Goal: Information Seeking & Learning: Learn about a topic

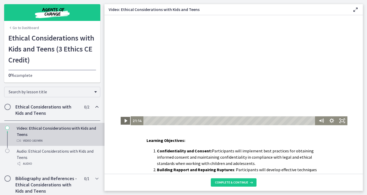
click at [124, 121] on icon "Play Video" at bounding box center [125, 121] width 3 height 4
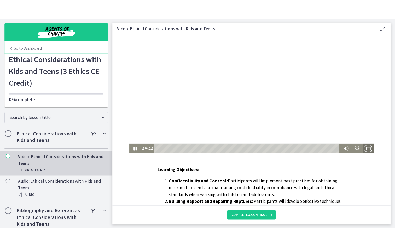
click at [344, 139] on icon "Fullscreen" at bounding box center [350, 140] width 13 height 11
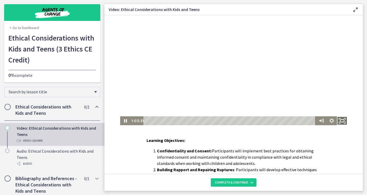
click at [340, 122] on rect "Fullscreen" at bounding box center [342, 120] width 4 height 3
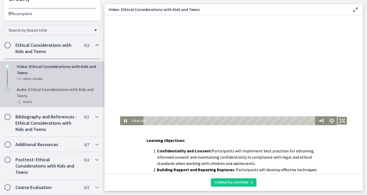
scroll to position [124, 0]
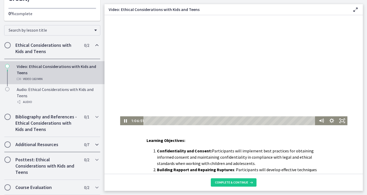
click at [78, 141] on h2 "Additional Resources" at bounding box center [47, 144] width 64 height 6
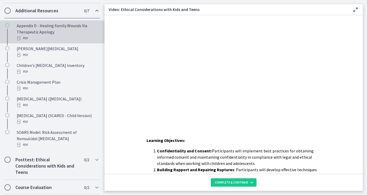
scroll to position [236, 0]
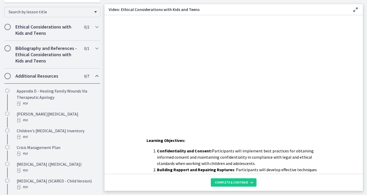
click at [79, 79] on h2 "Additional Resources" at bounding box center [47, 76] width 64 height 6
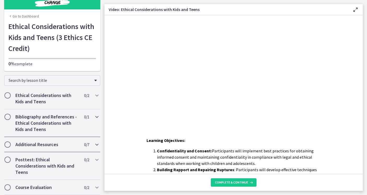
scroll to position [61, 0]
click at [76, 141] on h2 "Additional Resources" at bounding box center [47, 144] width 64 height 6
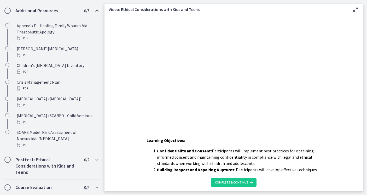
scroll to position [236, 0]
click at [69, 156] on h2 "Posttest: Ethical Considerations with Kids and Teens" at bounding box center [47, 165] width 64 height 19
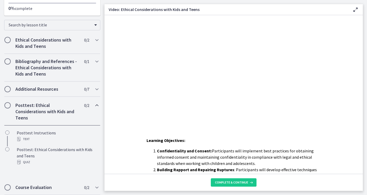
scroll to position [116, 0]
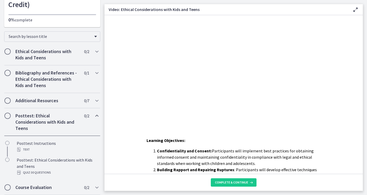
click at [79, 113] on h2 "Posttest: Ethical Considerations with Kids and Teens" at bounding box center [47, 122] width 64 height 19
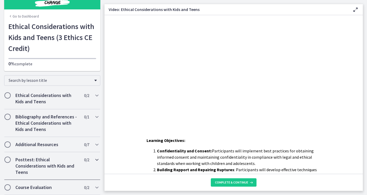
scroll to position [61, 0]
click at [79, 114] on h2 "Bibliography and References - Ethical Considerations with Kids and Teens" at bounding box center [47, 123] width 64 height 19
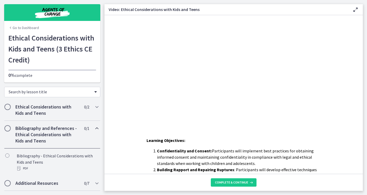
scroll to position [95, 0]
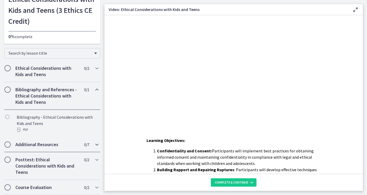
click at [62, 141] on h2 "Additional Resources" at bounding box center [47, 144] width 64 height 6
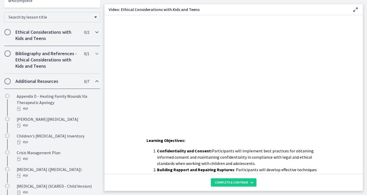
scroll to position [11, 0]
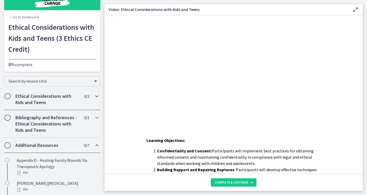
drag, startPoint x: 71, startPoint y: 127, endPoint x: 68, endPoint y: 125, distance: 3.5
click at [71, 106] on h2 "Ethical Considerations with Kids and Teens" at bounding box center [47, 99] width 64 height 13
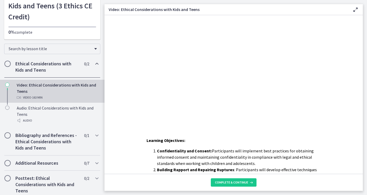
scroll to position [80, 0]
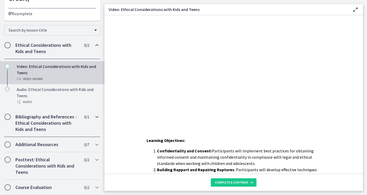
click at [79, 114] on h2 "Bibliography and References - Ethical Considerations with Kids and Teens" at bounding box center [47, 123] width 64 height 19
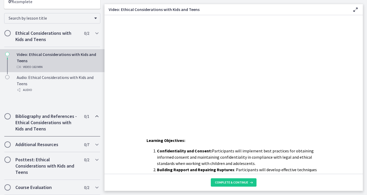
scroll to position [95, 0]
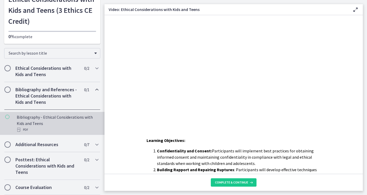
click at [90, 126] on div "PDF" at bounding box center [58, 129] width 82 height 6
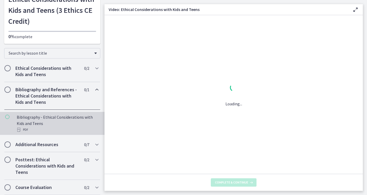
click at [90, 126] on div "PDF" at bounding box center [58, 129] width 82 height 6
click at [77, 65] on h2 "Ethical Considerations with Kids and Teens" at bounding box center [47, 71] width 64 height 13
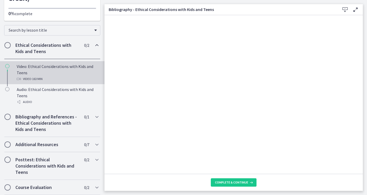
click at [66, 65] on div "Video: Ethical Considerations with Kids and Teens Video · 163 min" at bounding box center [58, 72] width 82 height 19
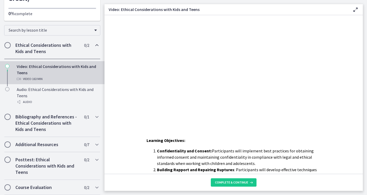
scroll to position [124, 0]
click at [52, 141] on h2 "Additional Resources" at bounding box center [47, 144] width 64 height 6
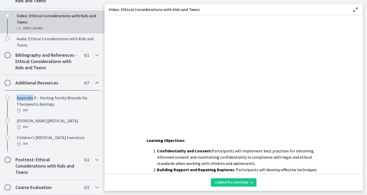
click at [52, 134] on ul "Appendix D - Healing Family Wounds Via Therapeutic Apology PDF Beck Depression …" at bounding box center [52, 157] width 104 height 134
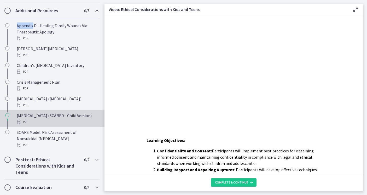
scroll to position [236, 0]
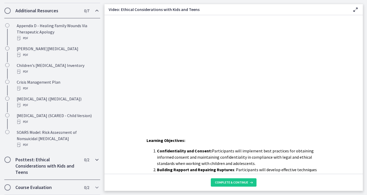
click at [71, 157] on h2 "Posttest: Ethical Considerations with Kids and Teens" at bounding box center [47, 165] width 64 height 19
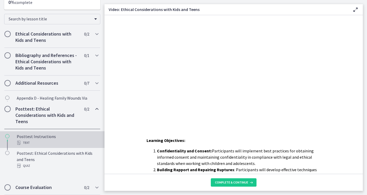
click at [71, 157] on ul "Posttest Instructions Text Posttest: Ethical Considerations with Kids and Teens…" at bounding box center [52, 151] width 104 height 44
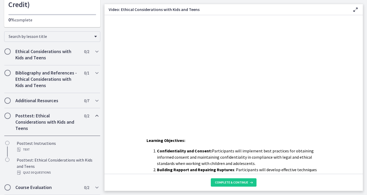
click at [79, 113] on h2 "Posttest: Ethical Considerations with Kids and Teens" at bounding box center [47, 122] width 64 height 19
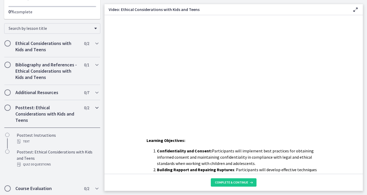
scroll to position [61, 0]
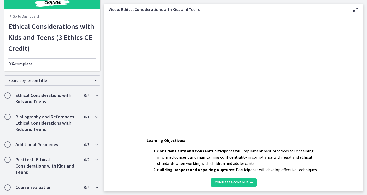
click at [49, 187] on h2 "Course Evaluation" at bounding box center [47, 187] width 64 height 6
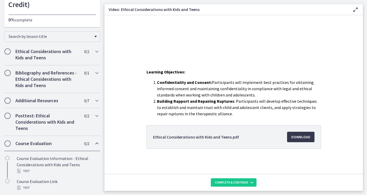
scroll to position [88, 0]
click at [310, 134] on span "Download Opens in a new window" at bounding box center [300, 137] width 19 height 6
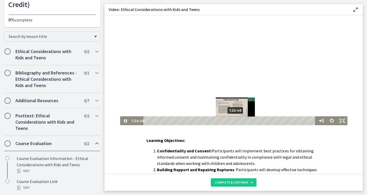
drag, startPoint x: 204, startPoint y: 120, endPoint x: 220, endPoint y: 121, distance: 16.7
click at [234, 121] on div "Playbar" at bounding box center [235, 120] width 3 height 3
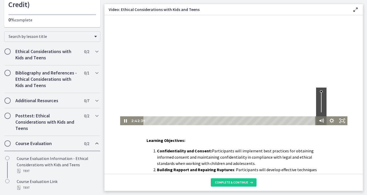
drag, startPoint x: 220, startPoint y: 121, endPoint x: 303, endPoint y: 120, distance: 82.8
click at [303, 120] on div "2:42:39 2:42:39" at bounding box center [233, 120] width 227 height 9
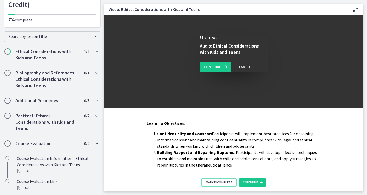
scroll to position [15, 0]
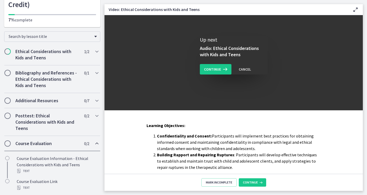
click at [257, 108] on div "Up next Audio: Ethical Considerations with Kids and Teens Continue Cancel" at bounding box center [233, 55] width 258 height 110
click at [258, 180] on span "Continue" at bounding box center [250, 182] width 15 height 4
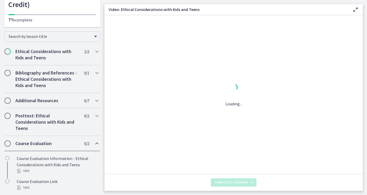
scroll to position [0, 0]
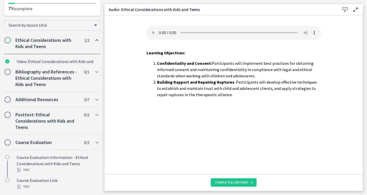
scroll to position [116, 0]
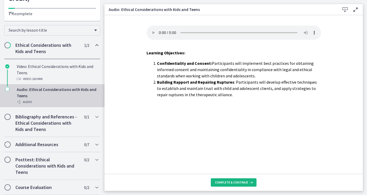
click at [238, 181] on span "Complete & continue" at bounding box center [231, 182] width 33 height 4
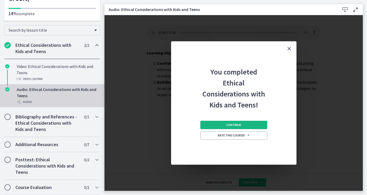
click at [241, 127] on span "Continue" at bounding box center [233, 125] width 15 height 4
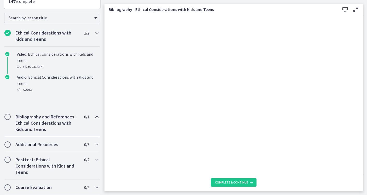
scroll to position [95, 0]
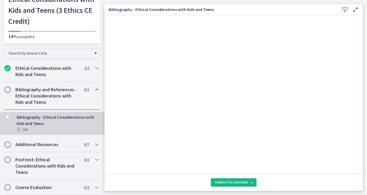
click at [238, 180] on span "Complete & continue" at bounding box center [231, 182] width 33 height 4
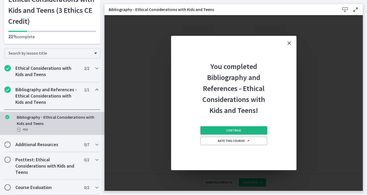
click at [241, 132] on span "Continue" at bounding box center [233, 130] width 15 height 4
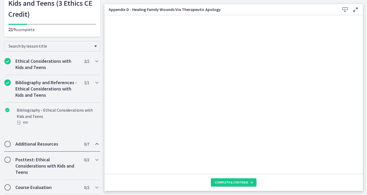
scroll to position [116, 0]
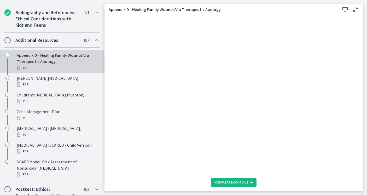
click at [243, 181] on span "Complete & continue" at bounding box center [231, 182] width 33 height 4
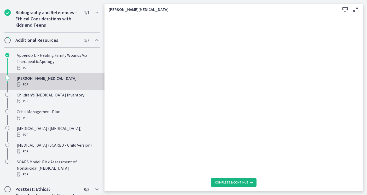
click at [245, 183] on button "Complete & continue" at bounding box center [234, 182] width 46 height 8
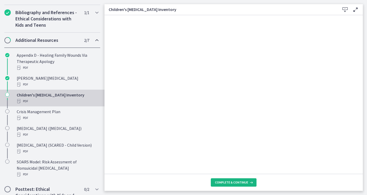
click at [250, 178] on button "Complete & continue" at bounding box center [234, 182] width 46 height 8
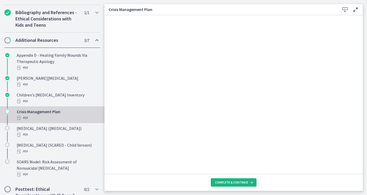
click at [248, 180] on span "Complete & continue" at bounding box center [231, 182] width 33 height 4
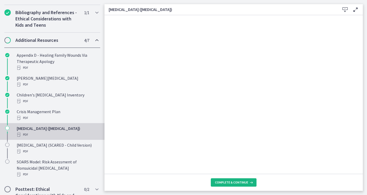
click at [248, 180] on span "Complete & continue" at bounding box center [231, 182] width 33 height 4
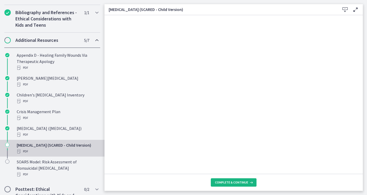
click at [241, 180] on span "Complete & continue" at bounding box center [231, 182] width 33 height 4
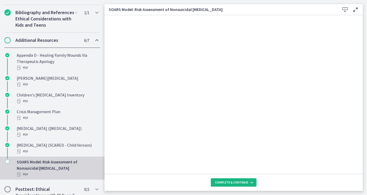
click at [241, 181] on span "Complete & continue" at bounding box center [231, 182] width 33 height 4
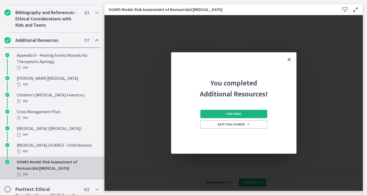
click at [241, 116] on span "Continue" at bounding box center [233, 114] width 15 height 4
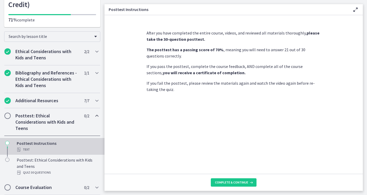
scroll to position [116, 0]
click at [236, 180] on span "Complete & continue" at bounding box center [231, 182] width 33 height 4
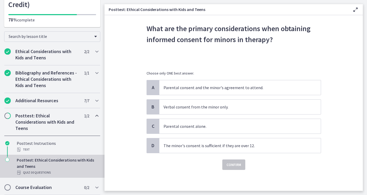
scroll to position [44, 0]
click at [279, 87] on p "Parental consent and the minor's agreement to attend." at bounding box center [235, 87] width 143 height 6
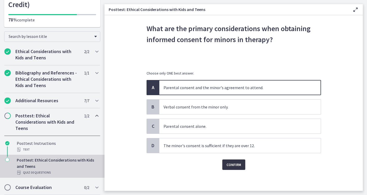
click at [241, 168] on span "Confirm" at bounding box center [233, 164] width 15 height 6
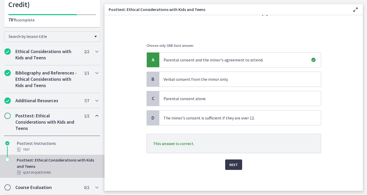
scroll to position [86, 0]
click at [238, 161] on span "Next" at bounding box center [233, 164] width 9 height 6
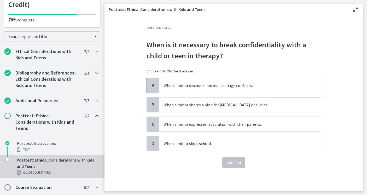
scroll to position [21, 0]
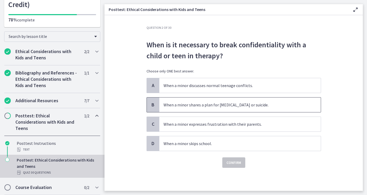
click at [281, 104] on p "When a minor shares a plan for self-harm or suicide." at bounding box center [235, 105] width 143 height 6
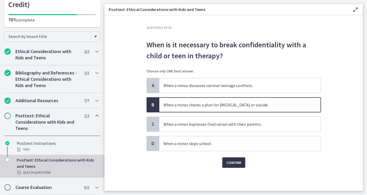
click at [241, 166] on span "Confirm" at bounding box center [233, 162] width 15 height 6
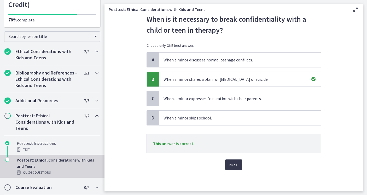
scroll to position [63, 0]
click at [238, 161] on span "Next" at bounding box center [233, 164] width 9 height 6
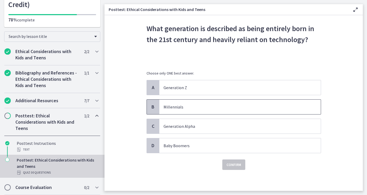
scroll to position [31, 0]
click at [248, 129] on p "Generation Alpha" at bounding box center [235, 126] width 143 height 6
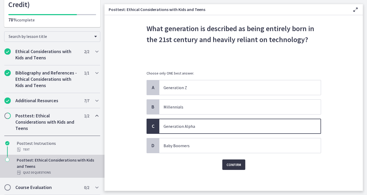
click at [241, 168] on span "Confirm" at bounding box center [233, 164] width 15 height 6
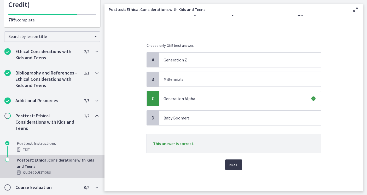
scroll to position [86, 0]
click at [238, 161] on span "Next" at bounding box center [233, 164] width 9 height 6
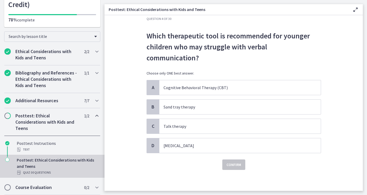
scroll to position [32, 0]
drag, startPoint x: 241, startPoint y: 110, endPoint x: 244, endPoint y: 121, distance: 11.5
click at [241, 110] on p "Sand tray therapy" at bounding box center [235, 107] width 143 height 6
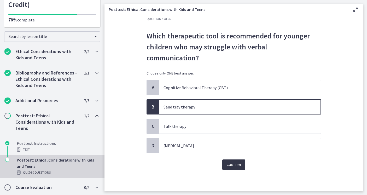
click at [241, 168] on span "Confirm" at bounding box center [233, 164] width 15 height 6
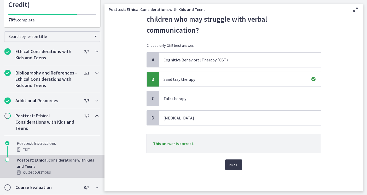
scroll to position [77, 0]
click at [238, 161] on span "Next" at bounding box center [233, 164] width 9 height 6
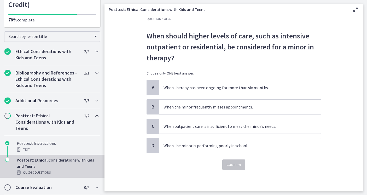
scroll to position [22, 0]
click at [293, 129] on p "When outpatient care is insufficient to meet the minor's needs." at bounding box center [235, 126] width 143 height 6
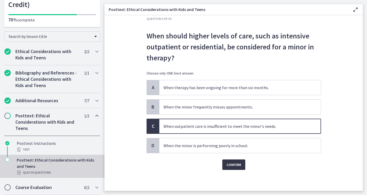
click at [241, 168] on span "Confirm" at bounding box center [233, 164] width 15 height 6
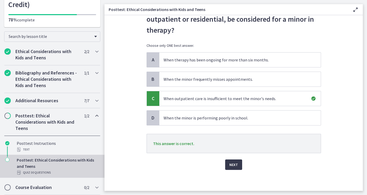
scroll to position [77, 0]
click at [242, 159] on button "Next" at bounding box center [233, 164] width 17 height 10
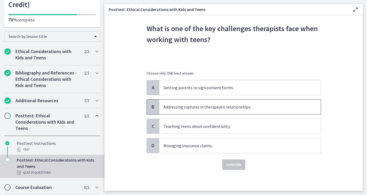
scroll to position [37, 0]
drag, startPoint x: 264, startPoint y: 133, endPoint x: 258, endPoint y: 143, distance: 12.1
click at [264, 129] on p "Teaching teens about confidentiality." at bounding box center [235, 126] width 143 height 6
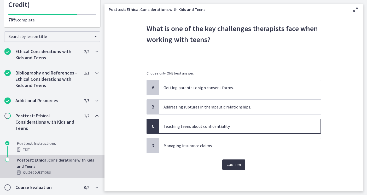
click at [241, 168] on span "Confirm" at bounding box center [233, 164] width 15 height 6
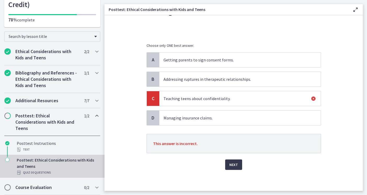
scroll to position [86, 0]
click at [238, 161] on span "Next" at bounding box center [233, 164] width 9 height 6
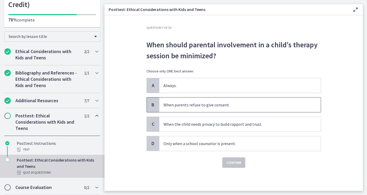
scroll to position [24, 0]
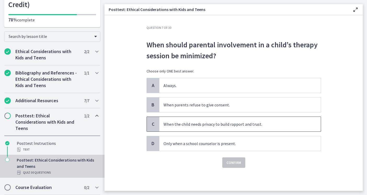
click at [282, 124] on p "When the child needs privacy to build rapport and trust." at bounding box center [235, 124] width 143 height 6
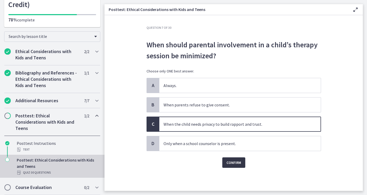
click at [238, 164] on span "Confirm" at bounding box center [233, 162] width 15 height 6
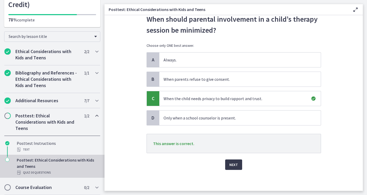
scroll to position [63, 0]
click at [238, 161] on span "Next" at bounding box center [233, 164] width 9 height 6
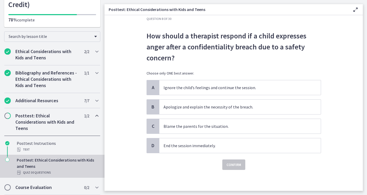
scroll to position [19, 0]
click at [273, 110] on p "Apologize and explain the necessity of the breach." at bounding box center [235, 107] width 143 height 6
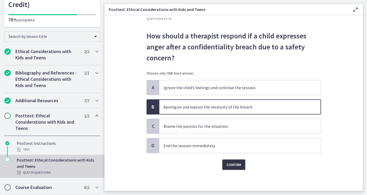
click at [241, 168] on span "Confirm" at bounding box center [233, 164] width 15 height 6
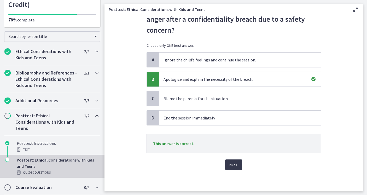
scroll to position [77, 0]
click at [238, 161] on span "Next" at bounding box center [233, 164] width 9 height 6
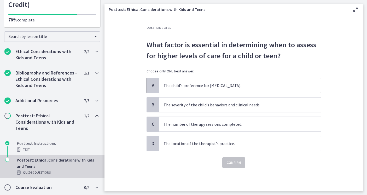
scroll to position [26, 0]
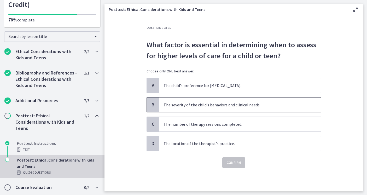
click at [263, 103] on p "The severity of the child’s behaviors and clinical needs." at bounding box center [235, 105] width 143 height 6
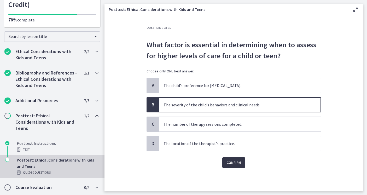
click at [240, 165] on span "Confirm" at bounding box center [233, 162] width 15 height 6
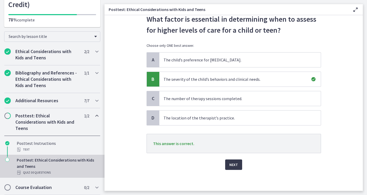
scroll to position [63, 0]
drag, startPoint x: 238, startPoint y: 158, endPoint x: 239, endPoint y: 140, distance: 18.3
click at [238, 159] on button "Next" at bounding box center [233, 164] width 17 height 10
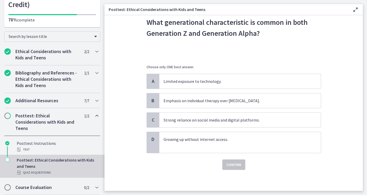
scroll to position [29, 0]
click at [275, 123] on p "Strong reliance on social media and digital platforms." at bounding box center [235, 120] width 143 height 6
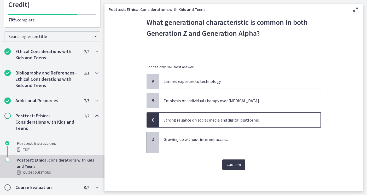
scroll to position [37, 0]
click at [241, 168] on span "Confirm" at bounding box center [233, 164] width 15 height 6
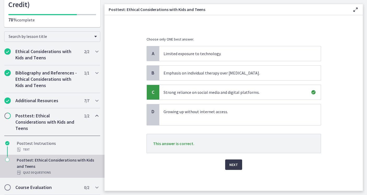
scroll to position [94, 0]
click at [238, 161] on span "Next" at bounding box center [233, 164] width 9 height 6
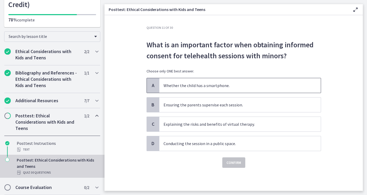
scroll to position [18, 0]
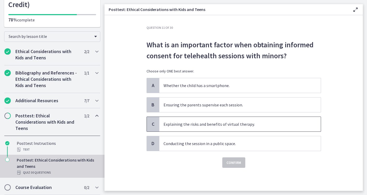
click at [230, 127] on p "Explaining the risks and benefits of virtual therapy." at bounding box center [235, 124] width 143 height 6
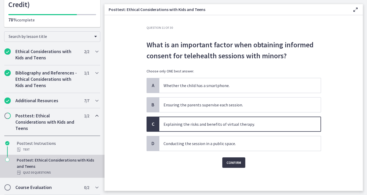
click at [241, 166] on span "Confirm" at bounding box center [233, 162] width 15 height 6
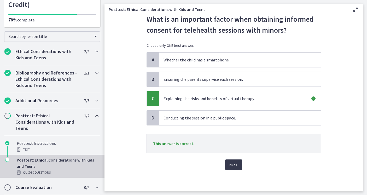
scroll to position [63, 0]
click at [238, 161] on span "Next" at bounding box center [233, 164] width 9 height 6
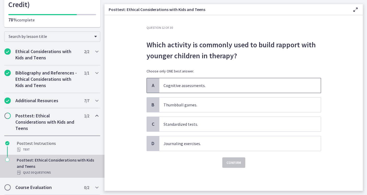
scroll to position [27, 0]
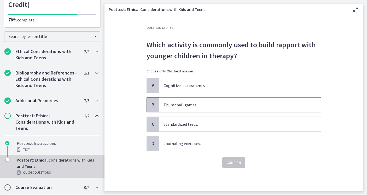
click at [238, 102] on p "Thumbball games." at bounding box center [235, 105] width 143 height 6
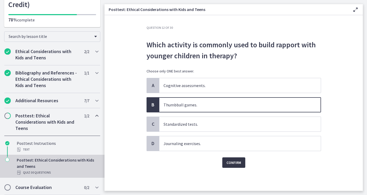
click at [240, 165] on span "Confirm" at bounding box center [233, 162] width 15 height 6
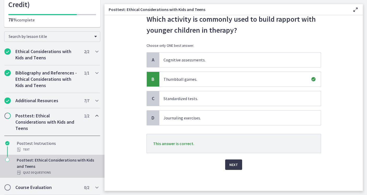
scroll to position [63, 0]
click at [238, 161] on span "Next" at bounding box center [233, 164] width 9 height 6
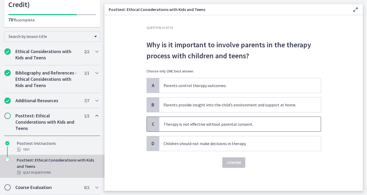
scroll to position [25, 0]
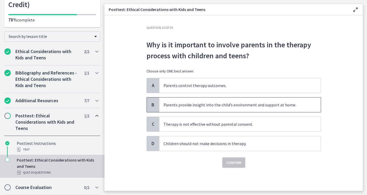
click at [268, 106] on span "Parents provide insight into the child’s environment and support at home." at bounding box center [239, 104] width 161 height 15
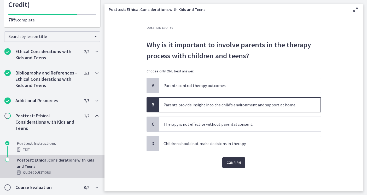
click at [241, 166] on span "Confirm" at bounding box center [233, 162] width 15 height 6
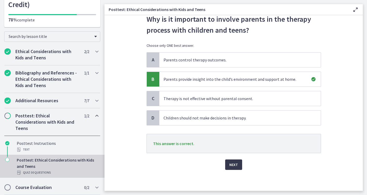
scroll to position [63, 0]
click at [238, 161] on span "Next" at bounding box center [233, 164] width 9 height 6
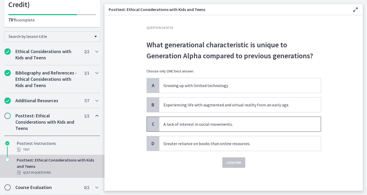
scroll to position [12, 0]
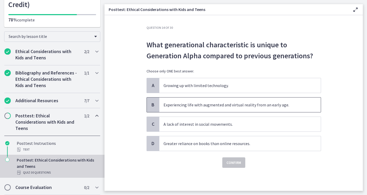
click at [250, 108] on p "Experiencing life with augmented and virtual reality from an early age." at bounding box center [235, 105] width 143 height 6
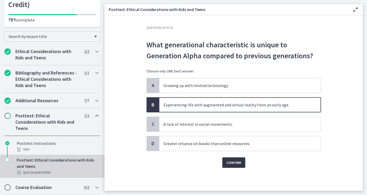
click at [241, 166] on span "Confirm" at bounding box center [233, 162] width 15 height 6
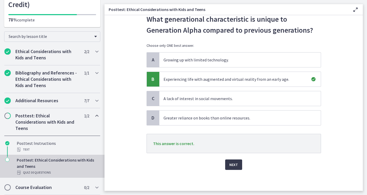
scroll to position [56, 0]
drag, startPoint x: 243, startPoint y: 162, endPoint x: 243, endPoint y: 159, distance: 3.2
click at [238, 162] on span "Next" at bounding box center [233, 164] width 9 height 6
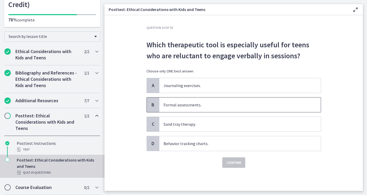
scroll to position [21, 0]
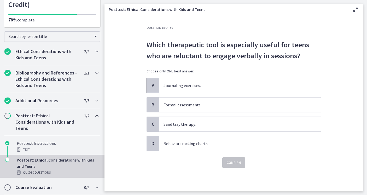
click at [234, 82] on p "Journaling exercises." at bounding box center [235, 85] width 143 height 6
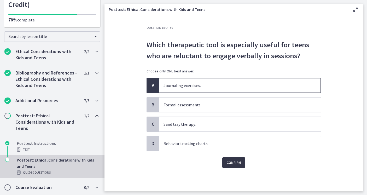
click at [241, 166] on span "Confirm" at bounding box center [233, 162] width 15 height 6
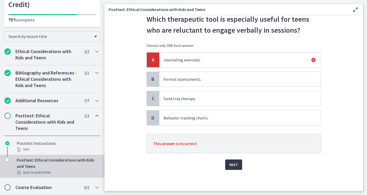
scroll to position [63, 0]
click at [238, 161] on span "Next" at bounding box center [233, 164] width 9 height 6
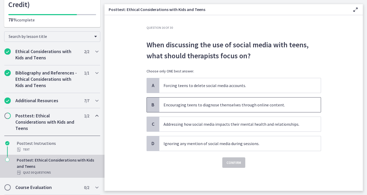
scroll to position [26, 0]
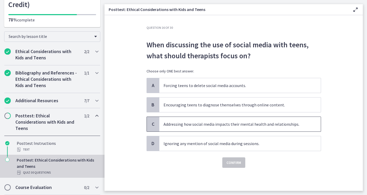
click at [221, 125] on p "Addressing how social media impacts their mental health and relationships." at bounding box center [235, 124] width 143 height 6
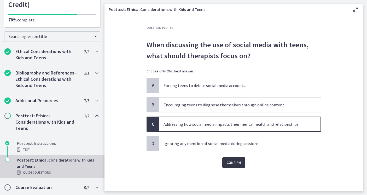
click at [241, 168] on button "Confirm" at bounding box center [233, 162] width 23 height 10
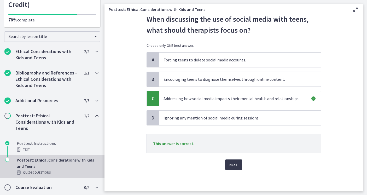
scroll to position [63, 0]
click at [238, 161] on span "Next" at bounding box center [233, 164] width 9 height 6
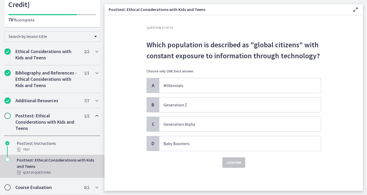
scroll to position [26, 0]
click at [201, 126] on p "Generation Alpha" at bounding box center [235, 124] width 143 height 6
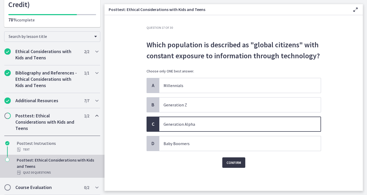
click at [241, 163] on span "Confirm" at bounding box center [233, 162] width 15 height 6
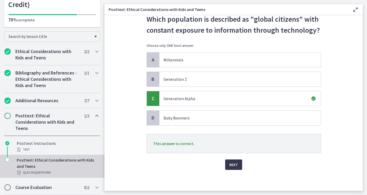
scroll to position [63, 0]
click at [238, 161] on span "Next" at bounding box center [233, 164] width 9 height 6
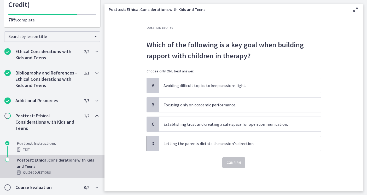
scroll to position [27, 0]
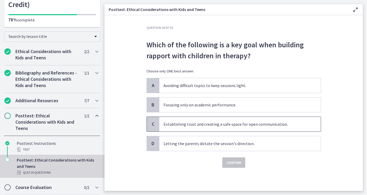
click at [276, 123] on p "Establishing trust and creating a safe space for open communication." at bounding box center [235, 124] width 143 height 6
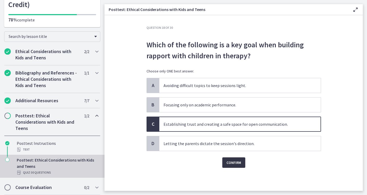
click at [241, 166] on span "Confirm" at bounding box center [233, 162] width 15 height 6
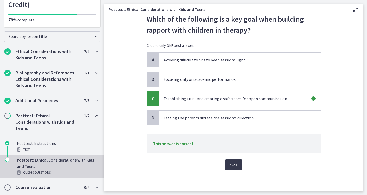
scroll to position [63, 0]
click at [238, 161] on span "Next" at bounding box center [233, 164] width 9 height 6
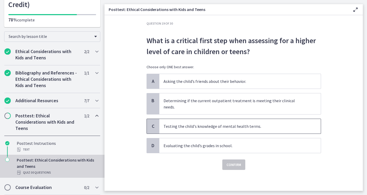
scroll to position [26, 0]
click at [278, 102] on p "Determining if the current outpatient treatment is meeting their clinical needs." at bounding box center [235, 103] width 143 height 13
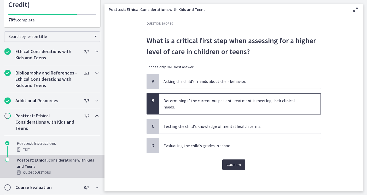
click at [241, 168] on span "Confirm" at bounding box center [233, 164] width 15 height 6
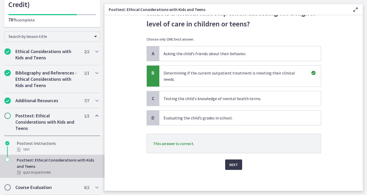
scroll to position [63, 0]
drag, startPoint x: 242, startPoint y: 157, endPoint x: 256, endPoint y: 109, distance: 50.4
click at [238, 161] on span "Next" at bounding box center [233, 164] width 9 height 6
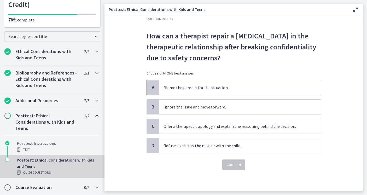
scroll to position [48, 0]
click at [257, 123] on p "Offer a therapeutic apology and explain the reasoning behind the decision." at bounding box center [235, 126] width 143 height 6
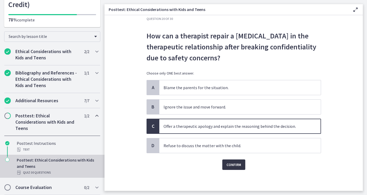
click at [241, 161] on span "Confirm" at bounding box center [233, 164] width 15 height 6
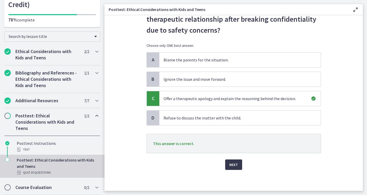
scroll to position [77, 0]
drag, startPoint x: 240, startPoint y: 156, endPoint x: 242, endPoint y: 153, distance: 3.6
click at [238, 161] on span "Next" at bounding box center [233, 164] width 9 height 6
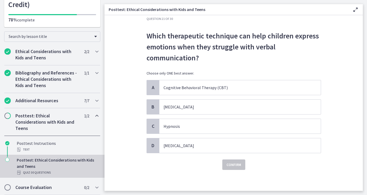
scroll to position [23, 0]
click at [217, 110] on p "Play therapy" at bounding box center [235, 107] width 143 height 6
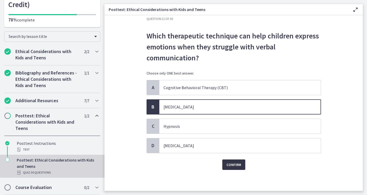
click at [241, 168] on span "Confirm" at bounding box center [233, 164] width 15 height 6
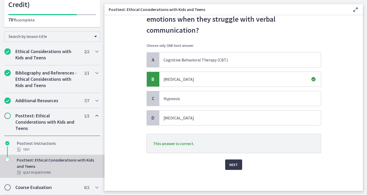
scroll to position [77, 0]
click at [238, 161] on span "Next" at bounding box center [233, 164] width 9 height 6
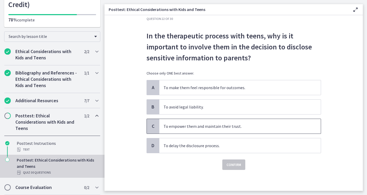
scroll to position [38, 0]
click at [265, 123] on p "To empower them and maintain their trust." at bounding box center [235, 126] width 143 height 6
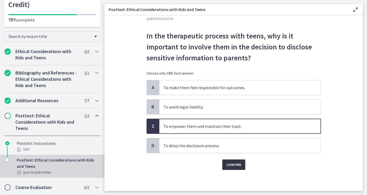
click at [241, 167] on span "Confirm" at bounding box center [233, 164] width 15 height 6
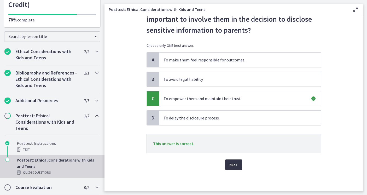
scroll to position [77, 0]
click at [238, 161] on span "Next" at bounding box center [233, 164] width 9 height 6
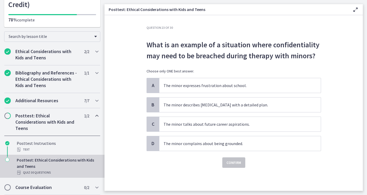
scroll to position [34, 0]
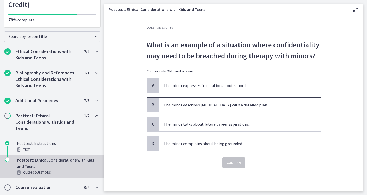
click at [289, 102] on p "The minor describes suicidal ideation with a detailed plan." at bounding box center [235, 105] width 143 height 6
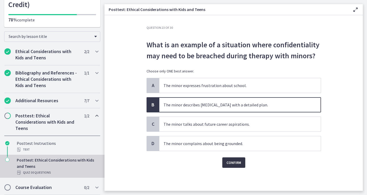
click at [245, 157] on button "Confirm" at bounding box center [233, 162] width 23 height 10
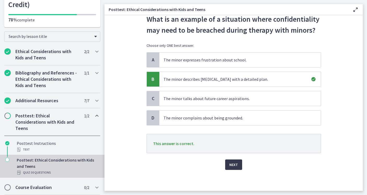
scroll to position [63, 0]
click at [238, 161] on span "Next" at bounding box center [233, 164] width 9 height 6
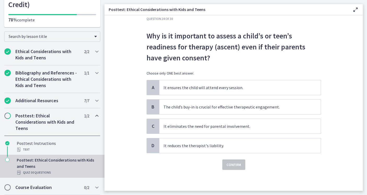
scroll to position [18, 0]
click at [299, 110] on p "The child’s buy-in is crucial for effective therapeutic engagement." at bounding box center [235, 107] width 143 height 6
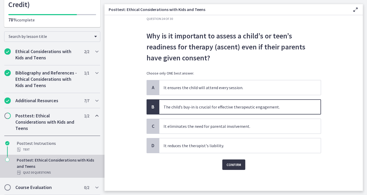
scroll to position [42, 0]
click at [241, 164] on span "Confirm" at bounding box center [233, 164] width 15 height 6
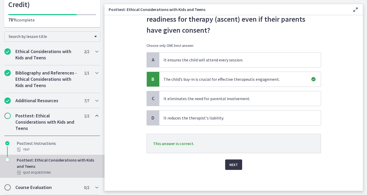
scroll to position [71, 0]
click at [238, 166] on span "Next" at bounding box center [233, 164] width 9 height 6
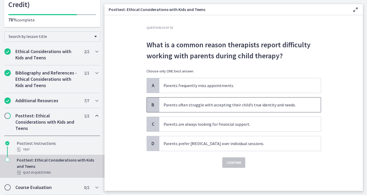
scroll to position [25, 0]
click at [249, 102] on p "Parents often struggle with accepting their child’s true identity and needs." at bounding box center [235, 105] width 143 height 6
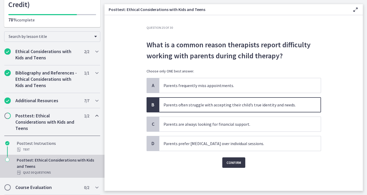
click at [240, 166] on span "Confirm" at bounding box center [233, 162] width 15 height 6
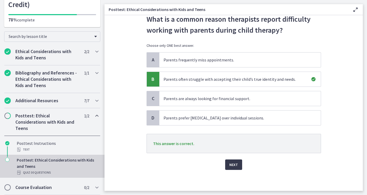
scroll to position [63, 0]
click at [238, 160] on button "Next" at bounding box center [233, 164] width 17 height 10
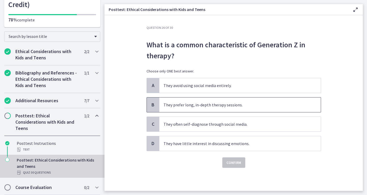
scroll to position [29, 0]
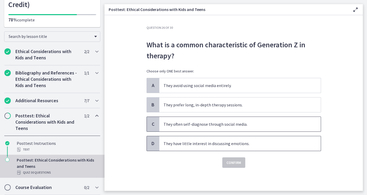
drag, startPoint x: 273, startPoint y: 120, endPoint x: 260, endPoint y: 134, distance: 19.2
click at [273, 121] on p "They often self-diagnose through social media." at bounding box center [235, 124] width 143 height 6
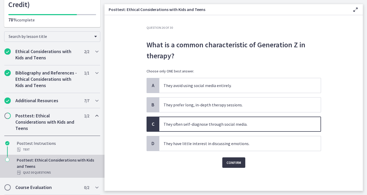
click at [241, 161] on span "Confirm" at bounding box center [233, 162] width 15 height 6
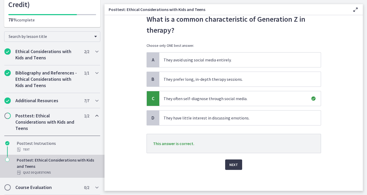
scroll to position [63, 0]
click at [238, 161] on span "Next" at bounding box center [233, 164] width 9 height 6
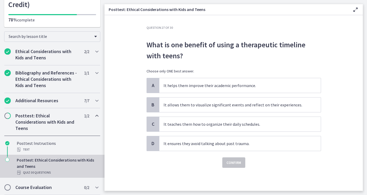
scroll to position [26, 0]
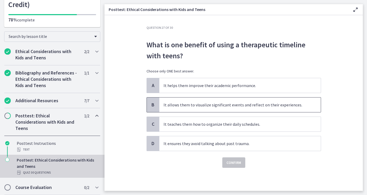
click at [202, 102] on p "It allows them to visualize significant events and reflect on their experiences." at bounding box center [235, 105] width 143 height 6
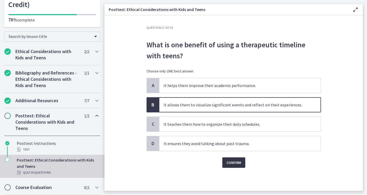
click at [241, 166] on span "Confirm" at bounding box center [233, 162] width 15 height 6
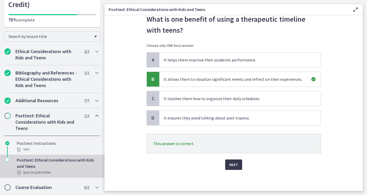
scroll to position [57, 0]
drag, startPoint x: 244, startPoint y: 166, endPoint x: 244, endPoint y: 136, distance: 30.8
click at [238, 166] on span "Next" at bounding box center [233, 164] width 9 height 6
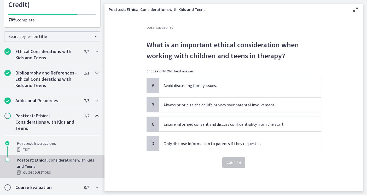
scroll to position [26, 0]
click at [251, 121] on p "Ensure informed consent and discuss confidentiality from the start." at bounding box center [235, 124] width 143 height 6
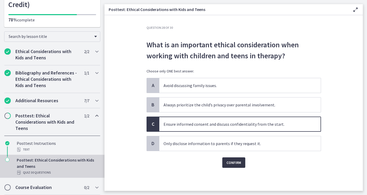
click at [241, 166] on span "Confirm" at bounding box center [233, 162] width 15 height 6
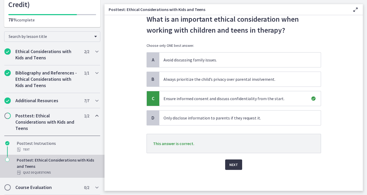
scroll to position [63, 0]
click at [238, 161] on span "Next" at bounding box center [233, 164] width 9 height 6
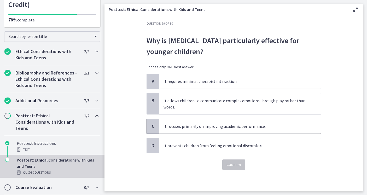
scroll to position [22, 0]
click at [260, 110] on p "It allows children to communicate complex emotions through play rather than wor…" at bounding box center [235, 103] width 143 height 13
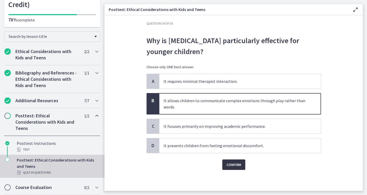
click at [241, 168] on span "Confirm" at bounding box center [233, 164] width 15 height 6
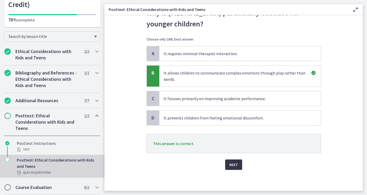
scroll to position [71, 0]
click at [238, 161] on span "Next" at bounding box center [233, 164] width 9 height 6
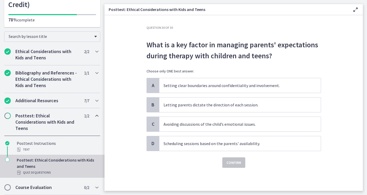
scroll to position [0, 0]
click at [287, 89] on p "Setting clear boundaries around confidentiality and involvement." at bounding box center [235, 85] width 143 height 6
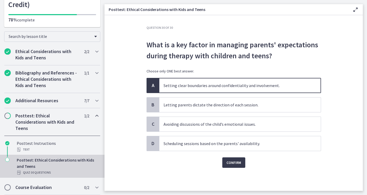
scroll to position [10, 0]
click at [241, 166] on span "Confirm" at bounding box center [233, 162] width 15 height 6
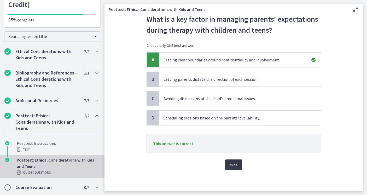
scroll to position [49, 0]
click at [238, 168] on span "Next" at bounding box center [233, 164] width 9 height 6
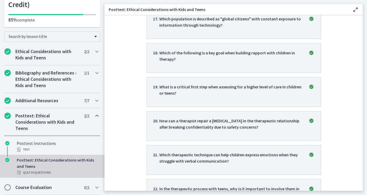
scroll to position [695, 0]
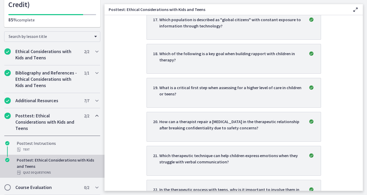
drag, startPoint x: 186, startPoint y: 47, endPoint x: 224, endPoint y: 42, distance: 38.9
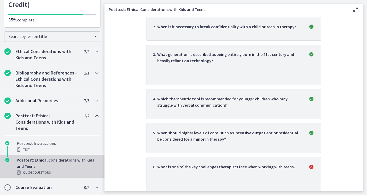
scroll to position [0, 0]
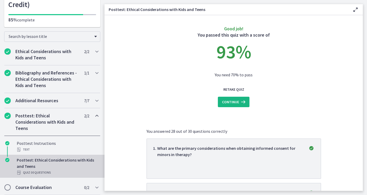
click at [239, 105] on span "Continue" at bounding box center [230, 102] width 17 height 6
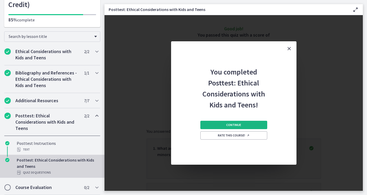
click at [241, 127] on span "Continue" at bounding box center [233, 125] width 15 height 4
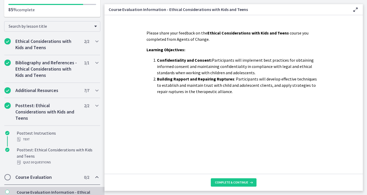
scroll to position [116, 0]
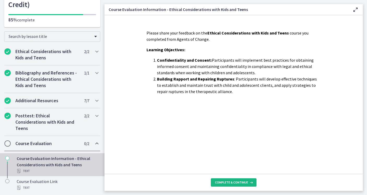
click at [240, 182] on button "Complete & continue" at bounding box center [234, 182] width 46 height 8
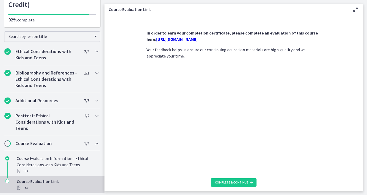
click at [197, 42] on link "https://forms.gle/NHq1DmrK6XcgvnNz7" at bounding box center [176, 39] width 41 height 5
click at [239, 180] on span "Complete & continue" at bounding box center [231, 182] width 33 height 4
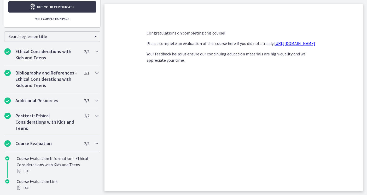
scroll to position [144, 0]
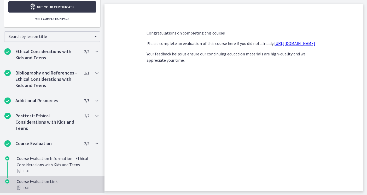
click at [40, 178] on div "Course Evaluation Link Text" at bounding box center [58, 184] width 82 height 13
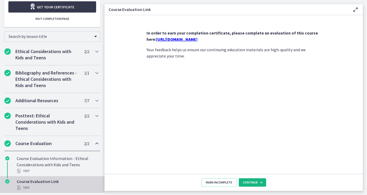
click at [258, 180] on span "Continue" at bounding box center [250, 182] width 15 height 4
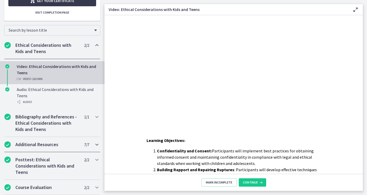
scroll to position [152, 0]
click at [258, 180] on span "Continue" at bounding box center [250, 182] width 15 height 4
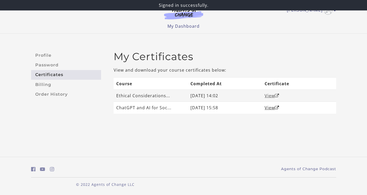
click at [271, 96] on link "View" at bounding box center [272, 96] width 15 height 6
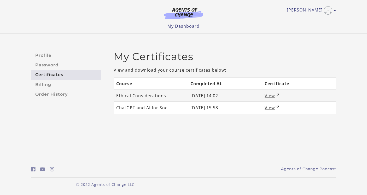
click at [269, 96] on link "View" at bounding box center [272, 96] width 15 height 6
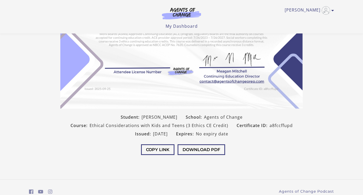
scroll to position [86, 0]
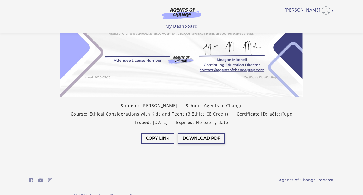
click at [196, 138] on button "Download PDF" at bounding box center [202, 138] width 48 height 11
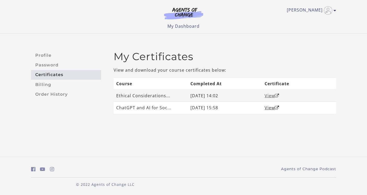
click at [271, 95] on link "View" at bounding box center [272, 96] width 15 height 6
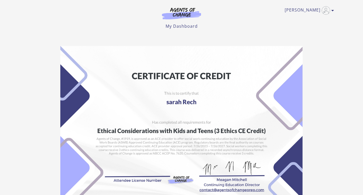
scroll to position [98, 0]
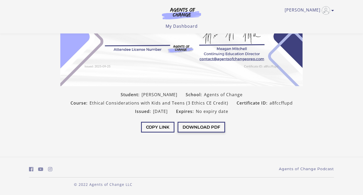
click at [213, 128] on button "Download PDF" at bounding box center [202, 127] width 48 height 11
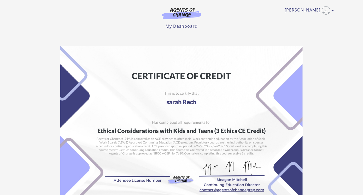
scroll to position [98, 0]
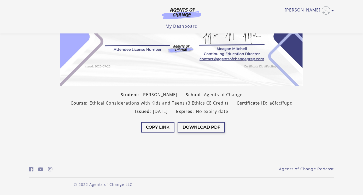
click at [205, 130] on button "Download PDF" at bounding box center [202, 127] width 48 height 11
